Goal: Task Accomplishment & Management: Manage account settings

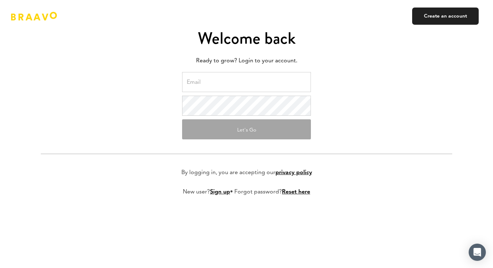
type input "cmo@appsx.lv"
click at [348, 111] on form "cmo@appsx.lv Let's Go By logging in, you are accepting our privacy policy New u…" at bounding box center [246, 139] width 411 height 135
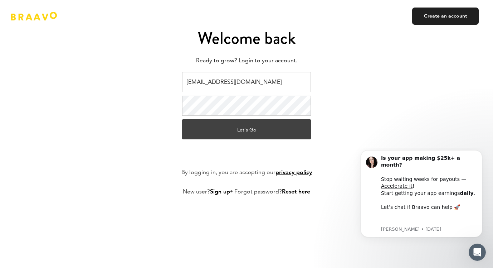
click at [289, 123] on button "Let's Go" at bounding box center [246, 129] width 129 height 20
